Goal: Communication & Community: Participate in discussion

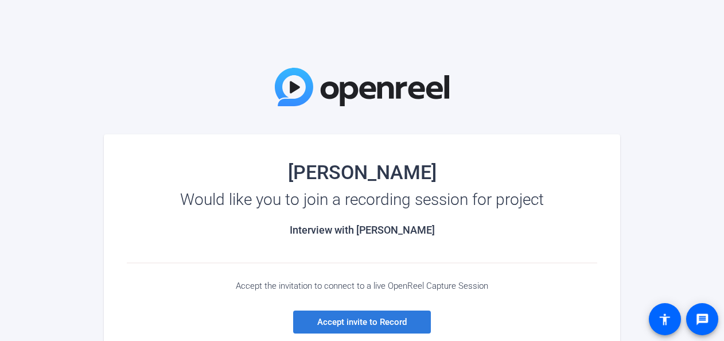
click at [371, 318] on span "Accept invite to Record" at bounding box center [361, 322] width 89 height 10
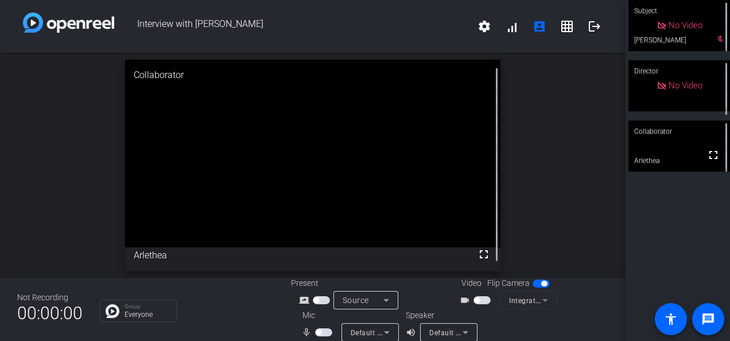
click at [475, 298] on span "button" at bounding box center [477, 300] width 6 height 6
click at [318, 329] on span "button" at bounding box center [323, 332] width 17 height 8
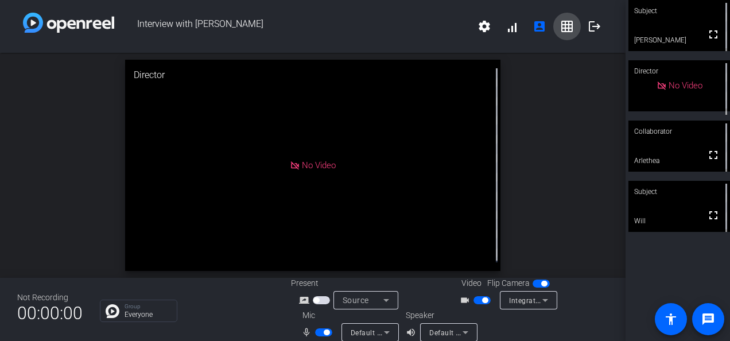
click at [560, 24] on mat-icon "grid_on" at bounding box center [567, 27] width 14 height 14
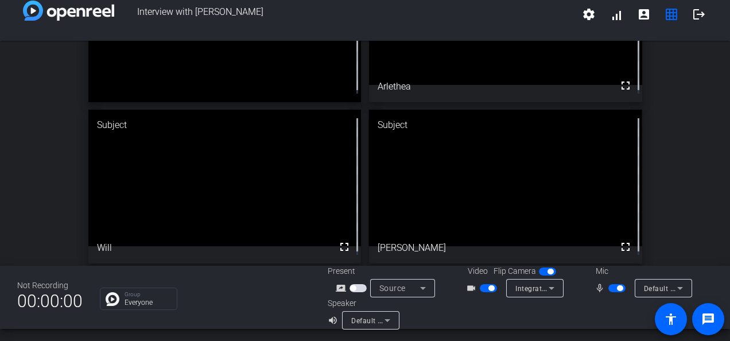
scroll to position [11, 0]
click at [686, 79] on div "Director No Video mic_none Collaborator fullscreen Arlethea Subject fullscreen …" at bounding box center [365, 106] width 730 height 332
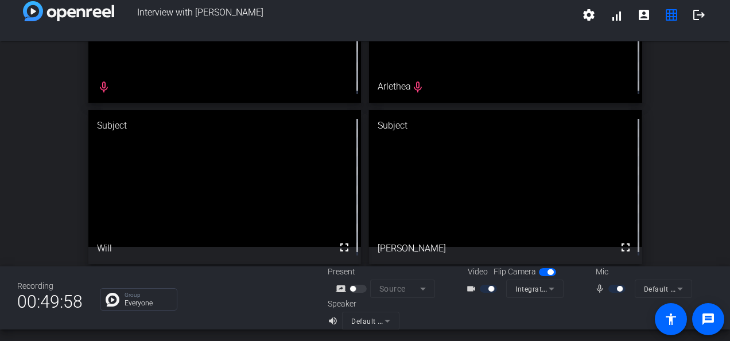
click at [690, 133] on div "Director No Video mic_none Collaborator No Video Arlethea mic_none Subject full…" at bounding box center [365, 106] width 730 height 332
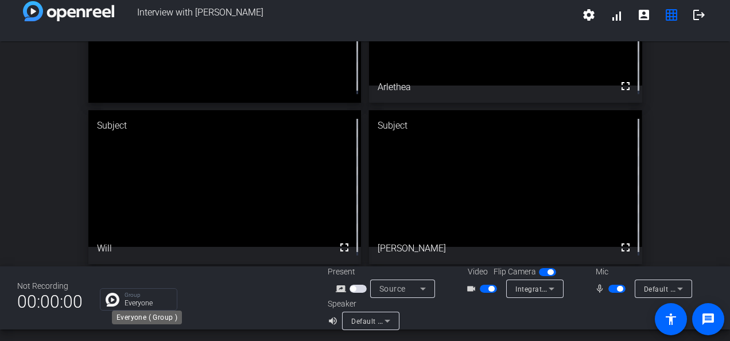
click at [149, 293] on p "Group" at bounding box center [147, 295] width 46 height 6
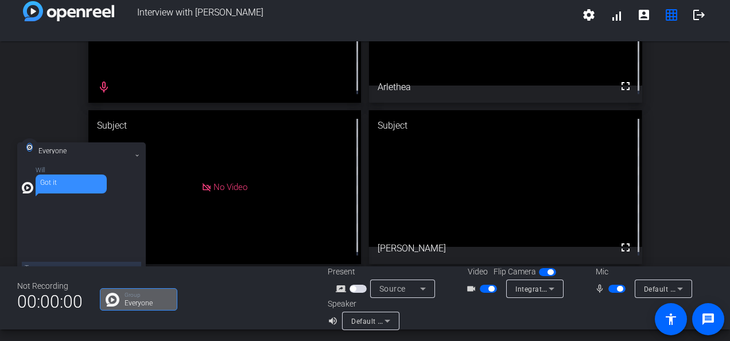
click at [617, 286] on span "button" at bounding box center [620, 289] width 6 height 6
click at [490, 286] on span "button" at bounding box center [491, 289] width 6 height 6
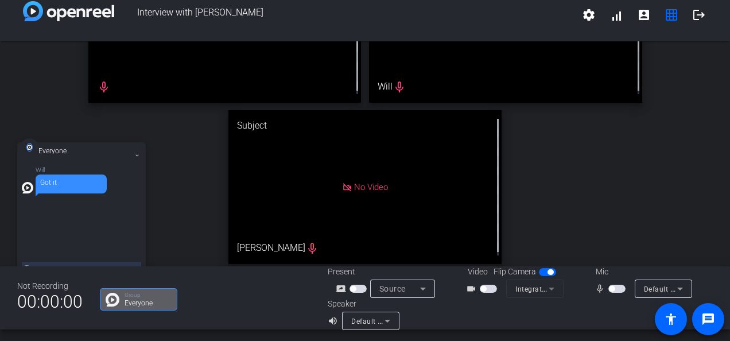
click at [67, 240] on div "Will Got it" at bounding box center [81, 216] width 119 height 98
click at [134, 301] on p "Everyone" at bounding box center [147, 302] width 46 height 7
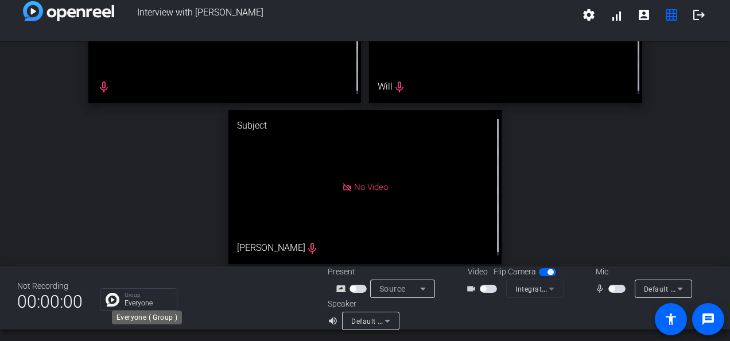
click at [134, 301] on p "Everyone" at bounding box center [147, 302] width 46 height 7
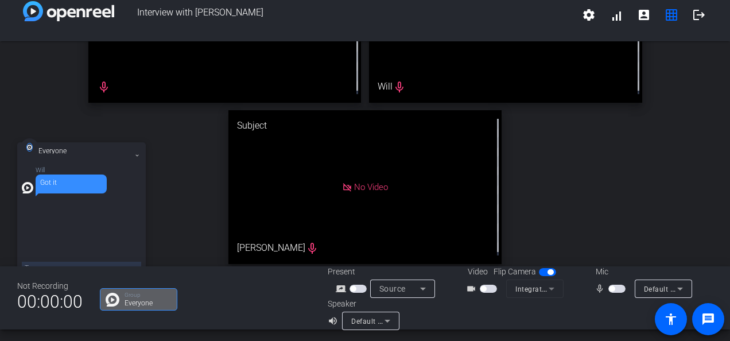
click at [113, 263] on textarea at bounding box center [81, 268] width 119 height 13
type textarea "s"
type textarea "H"
type textarea "How"s the downloading going?"
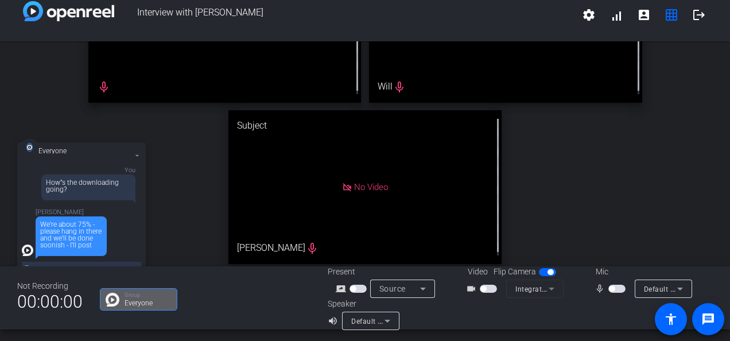
scroll to position [34, 0]
type textarea "Status Update?"
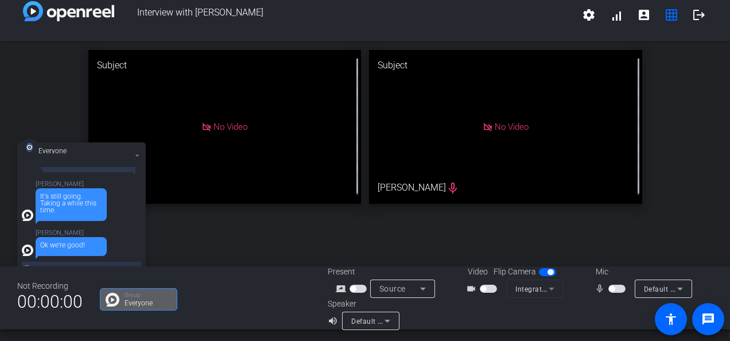
scroll to position [13, 0]
